Goal: Entertainment & Leisure: Browse casually

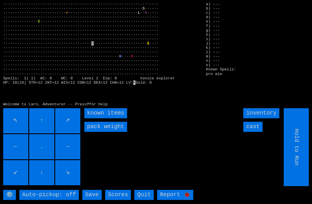
click at [263, 118] on input "inventory" at bounding box center [261, 113] width 36 height 10
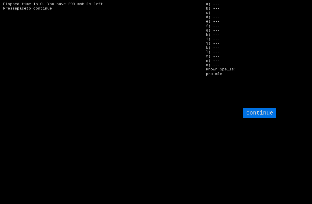
click at [24, 145] on larngrid "Elapsed time is 0. You have 299 mobuls left Press space a) --- b) --- c) --- d)…" at bounding box center [156, 102] width 312 height 204
click at [266, 118] on input "continue" at bounding box center [259, 113] width 33 height 10
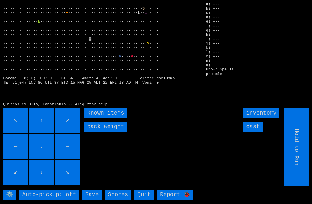
click at [94, 118] on items "known items" at bounding box center [105, 113] width 43 height 10
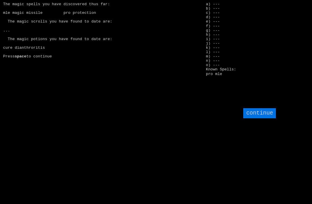
click at [262, 118] on input "continue" at bounding box center [259, 113] width 33 height 10
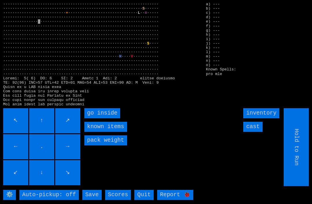
click at [97, 118] on inside "go inside" at bounding box center [102, 113] width 36 height 10
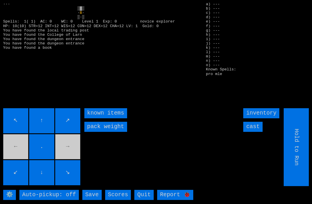
click at [257, 132] on input "cast" at bounding box center [252, 127] width 19 height 10
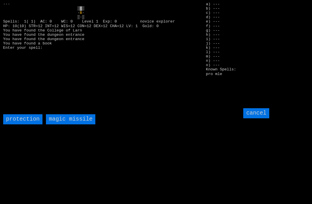
click at [64, 125] on missile "magic missile" at bounding box center [70, 119] width 49 height 10
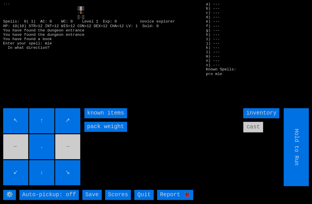
click at [258, 108] on inventorybuttons "inventory cast" at bounding box center [266, 108] width 47 height 0
click at [259, 108] on inventorybuttons "inventory cast" at bounding box center [266, 108] width 47 height 0
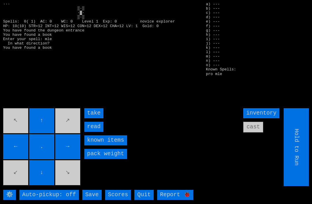
click at [93, 132] on input "read" at bounding box center [93, 127] width 19 height 10
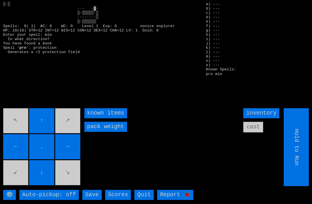
click at [261, 108] on inventorybuttons "inventory cast" at bounding box center [266, 108] width 47 height 0
click at [255, 108] on inventorybuttons "inventory cast" at bounding box center [266, 108] width 47 height 0
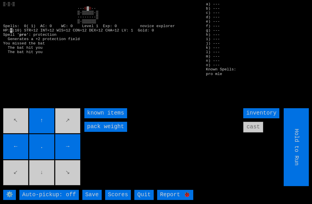
click at [258, 108] on inventorybuttons "inventory cast" at bounding box center [266, 108] width 47 height 0
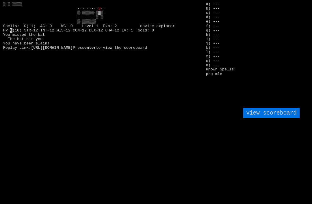
click at [38, 140] on larngrid "B ·· ▒·▒▒▒▒▒·▒▓▒· ········▒·▒ ▒·▒▒▒▒▒▒ Spells: 0( 1) AC: 0 WC: 0 Level 1 Exp: 2…" at bounding box center [156, 102] width 312 height 204
click at [269, 118] on scoreboard "view scoreboard" at bounding box center [271, 113] width 56 height 10
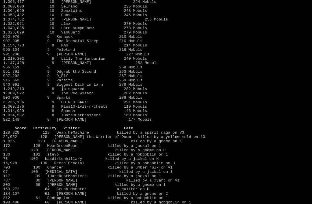
scroll to position [182, 0]
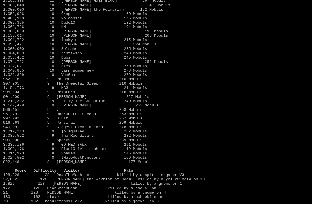
click at [39, 73] on link "1,640,835 10 Larn sumpn new 278 Mobuls" at bounding box center [75, 70] width 144 height 4
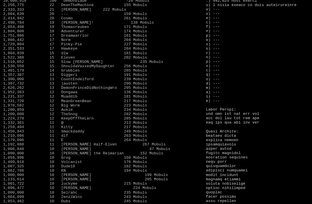
scroll to position [0, 0]
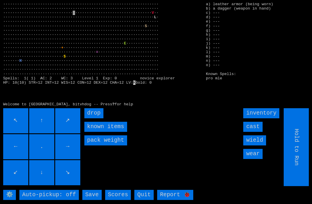
click at [96, 146] on weight "pack weight" at bounding box center [105, 141] width 43 height 10
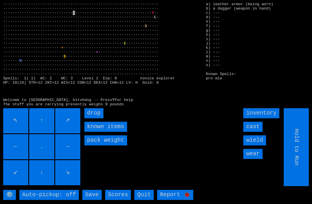
click at [97, 132] on items "known items" at bounding box center [105, 127] width 43 height 10
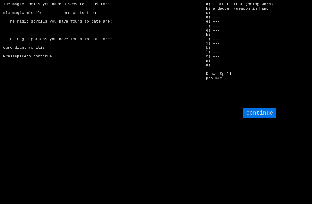
click at [263, 118] on input "continue" at bounding box center [259, 113] width 33 height 10
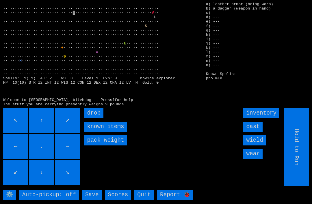
click at [256, 146] on input "wield" at bounding box center [254, 141] width 23 height 10
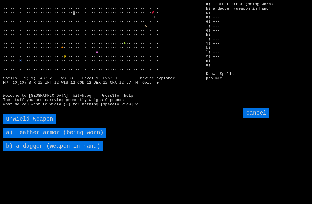
click at [29, 152] on hand\) "b) a dagger (weapon in hand)" at bounding box center [53, 147] width 100 height 10
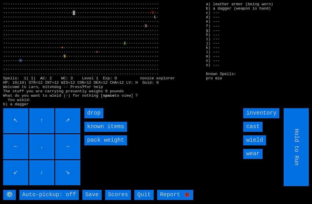
click at [254, 159] on input "wear" at bounding box center [252, 154] width 19 height 10
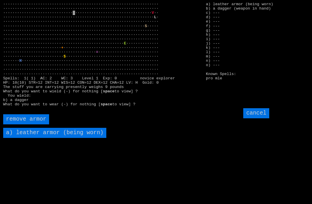
click at [26, 138] on worn\) "a) leather armor (being worn)" at bounding box center [54, 133] width 103 height 10
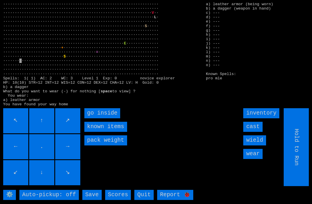
click at [95, 118] on inside "go inside" at bounding box center [102, 113] width 36 height 10
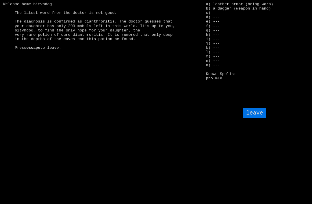
click at [31, 121] on larngrid "escape to leave: a) leather armor (being worn) b) a dagger (weapon in hand) c) …" at bounding box center [156, 102] width 312 height 204
click at [50, 104] on larn "escape to leave:" at bounding box center [101, 53] width 197 height 102
click at [255, 118] on input "leave" at bounding box center [254, 113] width 23 height 10
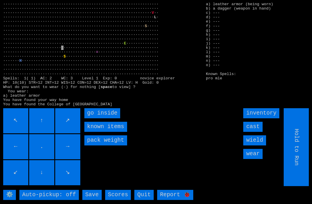
click at [95, 118] on inside "go inside" at bounding box center [102, 113] width 36 height 10
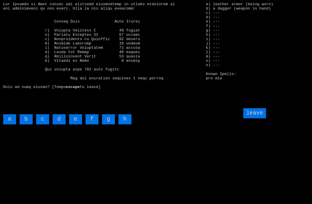
click at [259, 118] on input "leave" at bounding box center [254, 113] width 23 height 10
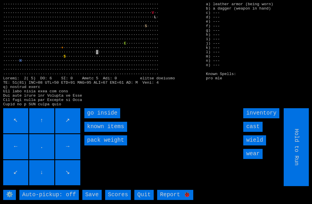
click at [95, 118] on inside "go inside" at bounding box center [102, 113] width 36 height 10
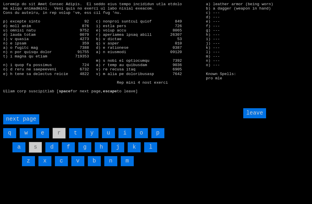
click at [258, 118] on input "leave" at bounding box center [254, 113] width 23 height 10
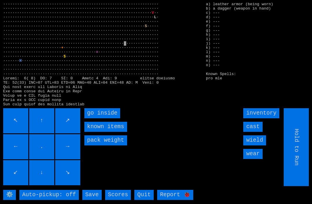
click at [93, 118] on inside "go inside" at bounding box center [102, 113] width 36 height 10
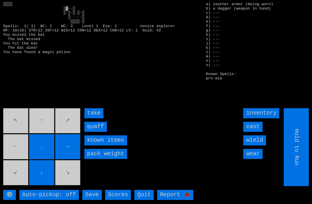
click at [91, 132] on input "quaff" at bounding box center [95, 127] width 23 height 10
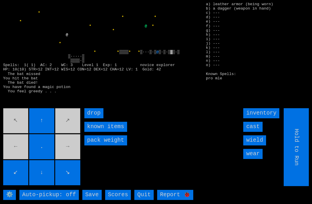
click at [65, 130] on movebuttons "↖ ↑ ↗ ← . → ↙ ↓ ↘" at bounding box center [42, 147] width 78 height 78
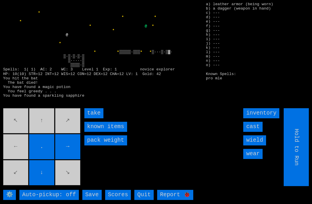
click at [90, 118] on input "take" at bounding box center [93, 113] width 19 height 10
click at [12, 185] on movebuttons "↖ ↑ ↗ ← . → ↙ ↓ ↘" at bounding box center [42, 147] width 78 height 78
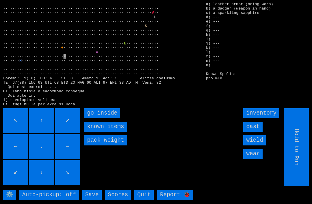
click at [90, 118] on inside "go inside" at bounding box center [102, 113] width 36 height 10
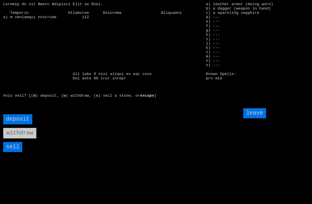
click at [12, 152] on input "sell" at bounding box center [12, 147] width 19 height 10
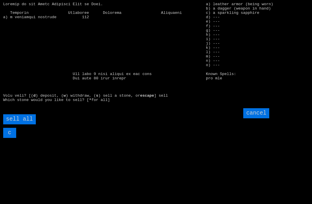
click at [20, 125] on all "sell all" at bounding box center [19, 119] width 33 height 10
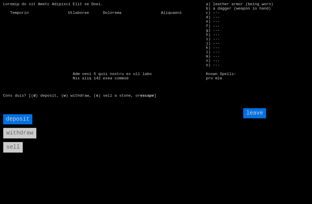
click at [259, 118] on input "leave" at bounding box center [254, 113] width 23 height 10
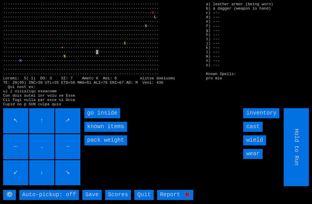
click at [96, 118] on inside "go inside" at bounding box center [102, 113] width 36 height 10
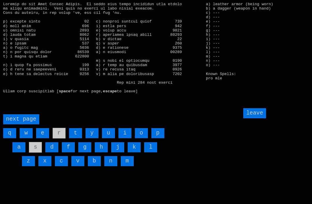
click at [64, 166] on input "c" at bounding box center [61, 161] width 13 height 10
click at [17, 42] on larn "space for next page, escape to leave] c" at bounding box center [101, 53] width 197 height 102
click at [131, 153] on input "k" at bounding box center [134, 147] width 13 height 10
click at [21, 125] on page "next page" at bounding box center [21, 119] width 36 height 10
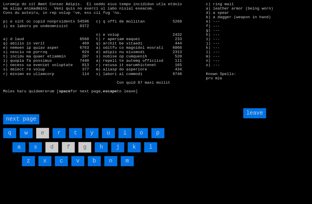
click at [258, 118] on input "leave" at bounding box center [254, 113] width 23 height 10
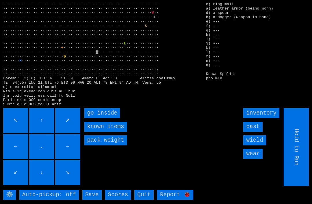
click at [265, 118] on input "inventory" at bounding box center [261, 113] width 36 height 10
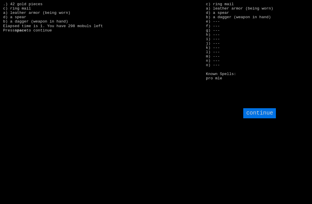
click at [3, 9] on larn ".) 42 gold pieces c) ring mail a) leather armor (being worn) d) a spear b) a da…" at bounding box center [101, 53] width 197 height 102
click at [265, 118] on input "continue" at bounding box center [259, 113] width 33 height 10
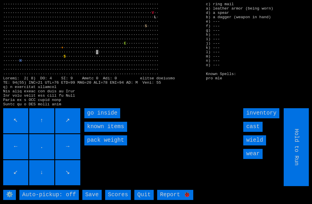
click at [89, 132] on items "known items" at bounding box center [105, 127] width 43 height 10
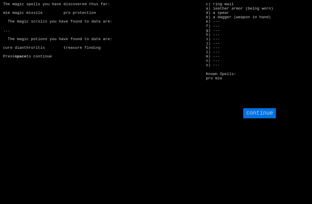
click at [267, 118] on input "continue" at bounding box center [259, 113] width 33 height 10
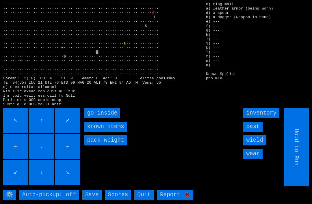
click at [258, 159] on input "wear" at bounding box center [252, 154] width 19 height 10
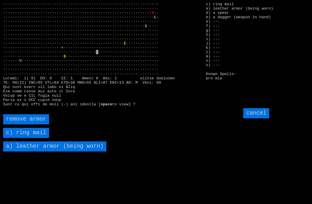
click at [21, 138] on mail "c) ring mail" at bounding box center [26, 133] width 46 height 10
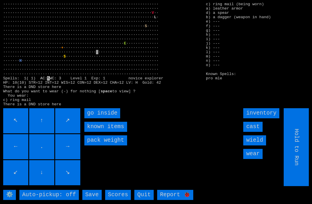
click at [263, 146] on input "wield" at bounding box center [254, 141] width 23 height 10
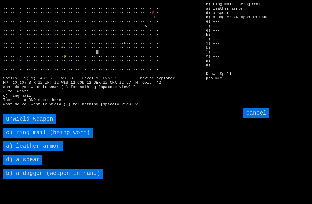
click at [15, 165] on spear "d) a spear" at bounding box center [22, 160] width 39 height 10
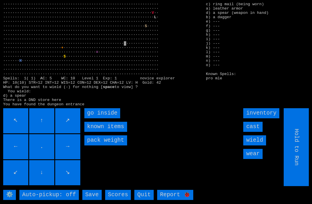
click at [95, 118] on inside "go inside" at bounding box center [102, 113] width 36 height 10
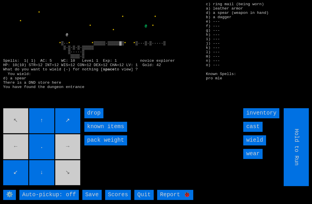
click at [68, 154] on movebuttons "↖ ↑ ↗ ← . → ↙ ↓ ↘" at bounding box center [42, 147] width 78 height 78
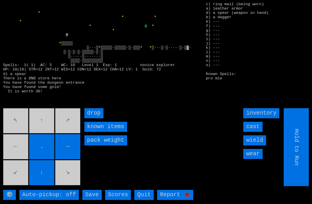
click at [40, 129] on movebuttons "↖ ↑ ↗ ← . → ↙ ↓ ↘" at bounding box center [42, 147] width 78 height 78
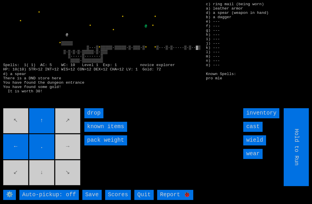
click at [66, 153] on movebuttons "↖ ↑ ↗ ← . → ↙ ↓ ↘" at bounding box center [42, 147] width 78 height 78
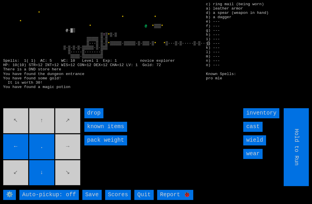
click at [42, 125] on movebuttons "↖ ↑ ↗ ← . → ↙ ↓ ↘" at bounding box center [42, 147] width 78 height 78
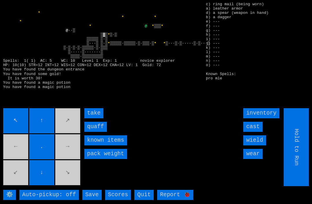
click at [90, 132] on input "quaff" at bounding box center [95, 127] width 23 height 10
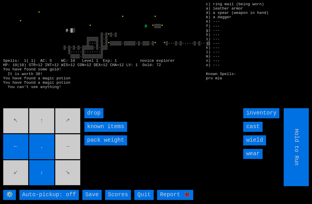
click at [8, 131] on movebuttons "↖ ↑ ↗ ← . → ↙ ↓ ↘" at bounding box center [42, 147] width 78 height 78
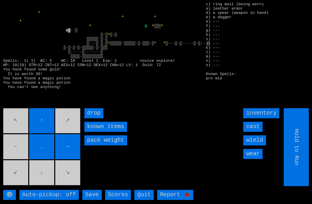
click at [12, 156] on movebuttons "↖ ↑ ↗ ← . → ↙ ↓ ↘" at bounding box center [42, 147] width 78 height 78
click at [9, 156] on movebuttons "↖ ↑ ↗ ← . → ↙ ↓ ↘" at bounding box center [42, 147] width 78 height 78
click at [40, 178] on movebuttons "↖ ↑ ↗ ← . → ↙ ↓ ↘" at bounding box center [42, 147] width 78 height 78
click at [39, 178] on movebuttons "↖ ↑ ↗ ← . → ↙ ↓ ↘" at bounding box center [42, 147] width 78 height 78
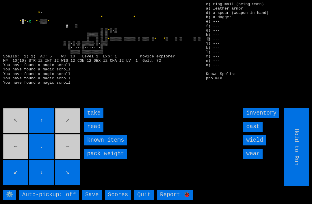
click at [91, 132] on input "read" at bounding box center [93, 127] width 19 height 10
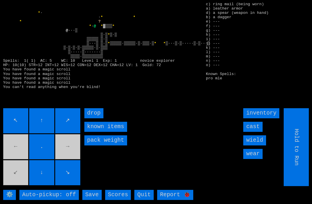
click at [12, 154] on movebuttons "↖ ↑ ↗ ← . → ↙ ↓ ↘" at bounding box center [42, 147] width 78 height 78
click at [17, 153] on movebuttons "↖ ↑ ↗ ← . → ↙ ↓ ↘" at bounding box center [42, 147] width 78 height 78
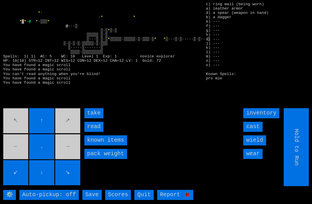
click at [90, 132] on input "read" at bounding box center [93, 127] width 19 height 10
click at [89, 132] on input "read" at bounding box center [93, 127] width 19 height 10
click at [90, 132] on input "read" at bounding box center [93, 127] width 19 height 10
click at [89, 132] on input "read" at bounding box center [93, 127] width 19 height 10
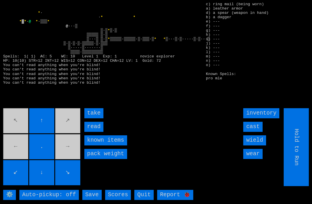
click at [91, 132] on input "read" at bounding box center [93, 127] width 19 height 10
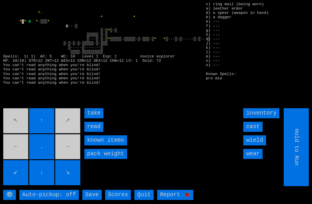
click at [91, 132] on input "read" at bounding box center [93, 127] width 19 height 10
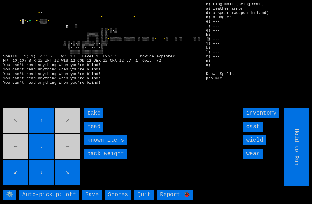
click at [92, 132] on input "read" at bounding box center [93, 127] width 19 height 10
click at [91, 132] on input "read" at bounding box center [93, 127] width 19 height 10
click at [92, 132] on input "read" at bounding box center [93, 127] width 19 height 10
click at [13, 155] on movebuttons "↖ ↑ ↗ ← . → ↙ ↓ ↘" at bounding box center [42, 147] width 78 height 78
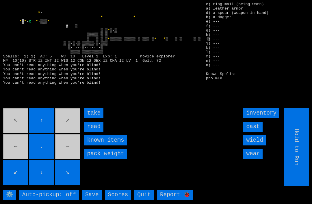
click at [11, 151] on movebuttons "↖ ↑ ↗ ← . → ↙ ↓ ↘" at bounding box center [42, 147] width 78 height 78
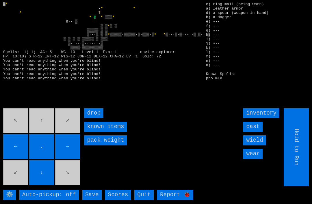
click at [37, 121] on movebuttons "↖ ↑ ↗ ← . → ↙ ↓ ↘" at bounding box center [42, 147] width 78 height 78
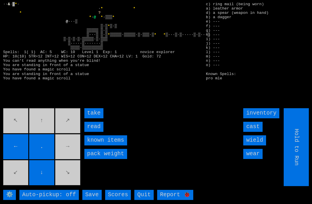
click at [89, 132] on input "read" at bounding box center [93, 127] width 19 height 10
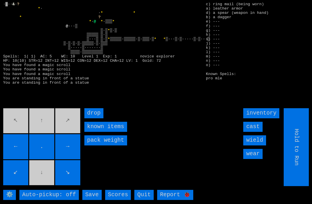
scroll to position [1, 0]
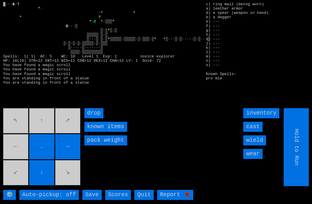
click at [16, 154] on movebuttons "↖ ↑ ↗ ← . → ↙ ↓ ↘" at bounding box center [42, 147] width 78 height 78
click at [68, 184] on movebuttons "↖ ↑ ↗ ← . → ↙ ↓ ↘" at bounding box center [42, 147] width 78 height 78
click at [66, 131] on movebuttons "↖ ↑ ↗ ← . → ↙ ↓ ↘" at bounding box center [42, 147] width 78 height 78
click at [8, 152] on movebuttons "↖ ↑ ↗ ← . → ↙ ↓ ↘" at bounding box center [42, 147] width 78 height 78
click at [18, 125] on movebuttons "↖ ↑ ↗ ← . → ↙ ↓ ↘" at bounding box center [42, 147] width 78 height 78
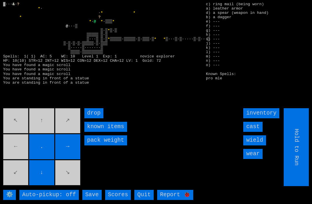
click at [267, 118] on input "inventory" at bounding box center [261, 113] width 36 height 10
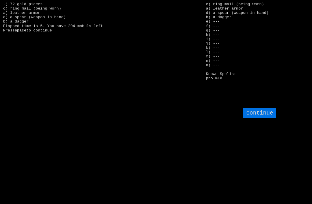
click at [264, 118] on input "continue" at bounding box center [259, 113] width 33 height 10
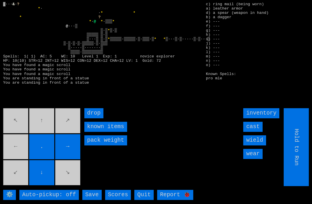
click at [68, 186] on movebuttons "↖ ↑ ↗ ← . → ↙ ↓ ↘" at bounding box center [42, 147] width 78 height 78
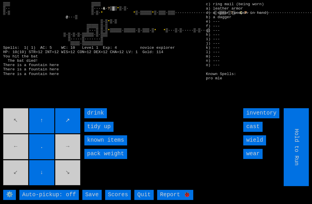
click at [93, 118] on input "drink" at bounding box center [95, 113] width 23 height 10
click at [91, 118] on input "drink" at bounding box center [95, 113] width 23 height 10
click at [95, 118] on input "drink" at bounding box center [95, 113] width 23 height 10
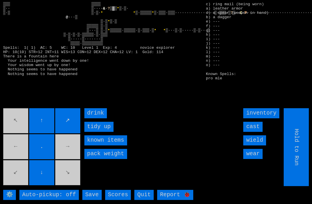
click at [95, 118] on input "drink" at bounding box center [95, 113] width 23 height 10
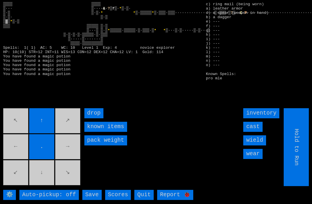
click at [41, 177] on movebuttons "↖ ↑ ↗ ← . → ↙ ↓ ↘" at bounding box center [42, 147] width 78 height 78
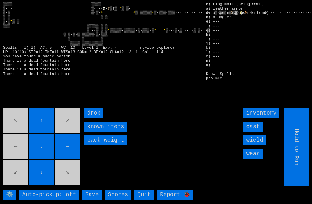
click at [264, 118] on input "inventory" at bounding box center [261, 113] width 36 height 10
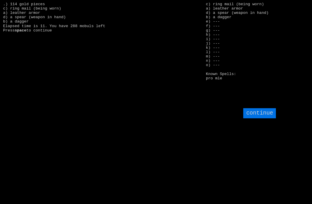
click at [265, 118] on input "continue" at bounding box center [259, 113] width 33 height 10
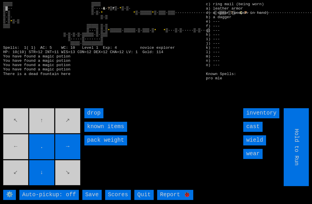
click at [37, 126] on movebuttons "↖ ↑ ↗ ← . → ↙ ↓ ↘" at bounding box center [42, 147] width 78 height 78
click at [260, 132] on input "cast" at bounding box center [252, 127] width 19 height 10
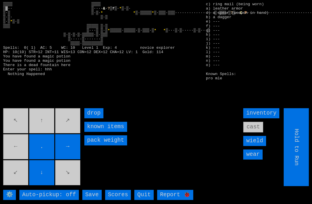
click at [295, 70] on larngrid "▒▒▒▒ ▒▒▒▒ ▒▓·· ▒···· & · ? ▒ f ▒· * ▒·▒· ▒·▒ ▒·▒· * * ▒·▒▒▒▒▒ * ▒·▒▒▒·▒▒▒······…" at bounding box center [156, 102] width 312 height 204
click at [95, 132] on items "known items" at bounding box center [105, 127] width 43 height 10
click at [94, 132] on items "known items" at bounding box center [105, 127] width 43 height 10
click at [92, 132] on items "known items" at bounding box center [105, 127] width 43 height 10
click at [93, 132] on items "known items" at bounding box center [105, 127] width 43 height 10
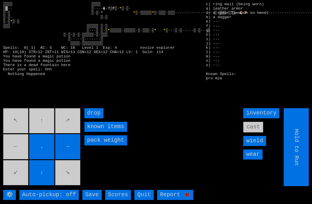
click at [92, 132] on items "known items" at bounding box center [105, 127] width 43 height 10
click at [93, 132] on items "known items" at bounding box center [105, 127] width 43 height 10
click at [92, 132] on items "known items" at bounding box center [105, 127] width 43 height 10
click at [67, 184] on movebuttons "↖ ↑ ↗ ← . → ↙ ↓ ↘" at bounding box center [42, 147] width 78 height 78
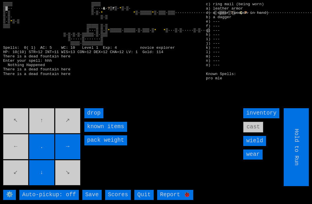
click at [69, 178] on movebuttons "↖ ↑ ↗ ← . → ↙ ↓ ↘" at bounding box center [42, 147] width 78 height 78
click at [68, 181] on movebuttons "↖ ↑ ↗ ← . → ↙ ↓ ↘" at bounding box center [42, 147] width 78 height 78
